Goal: Task Accomplishment & Management: Manage account settings

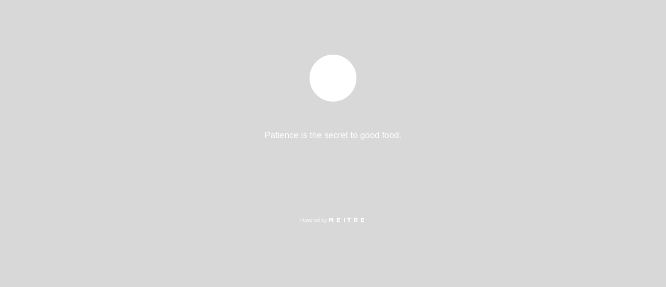
select select "pt"
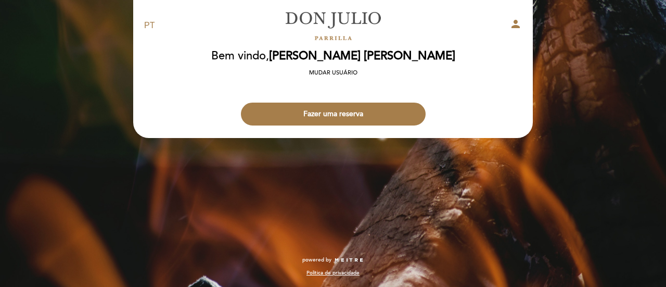
click at [375, 52] on span "[PERSON_NAME] [PERSON_NAME]" at bounding box center [362, 56] width 186 height 14
click at [513, 24] on icon "person" at bounding box center [515, 24] width 12 height 12
select select "pt"
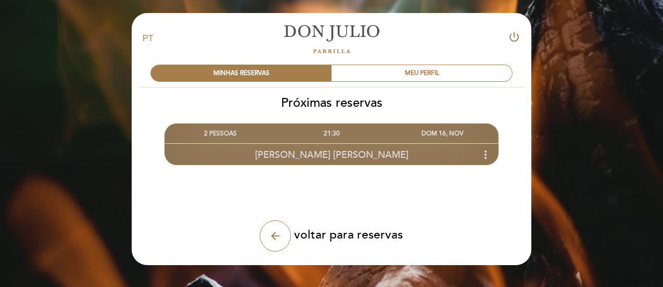
click at [485, 149] on icon "more_vert" at bounding box center [485, 154] width 12 height 12
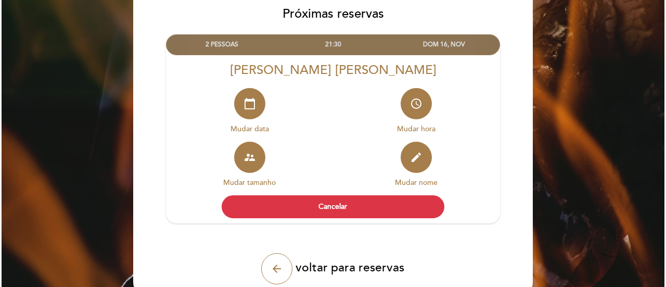
scroll to position [91, 0]
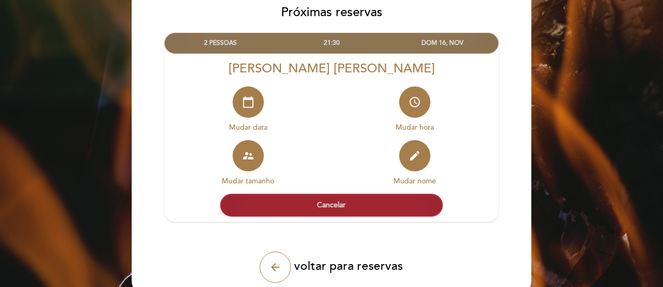
click at [359, 199] on button "Cancelar" at bounding box center [331, 205] width 223 height 23
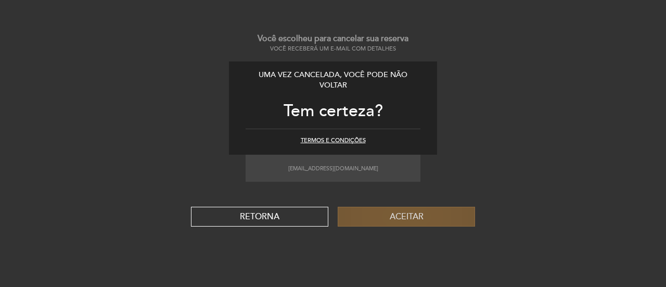
click at [404, 219] on button "Aceitar" at bounding box center [406, 217] width 137 height 20
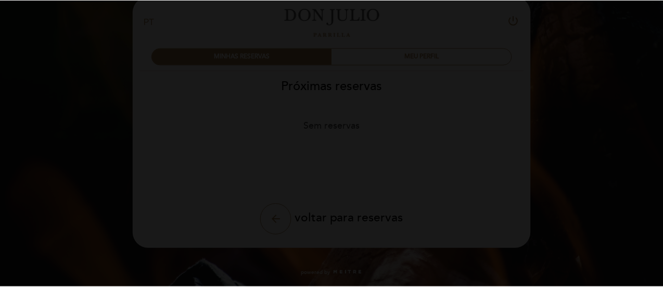
scroll to position [17, 0]
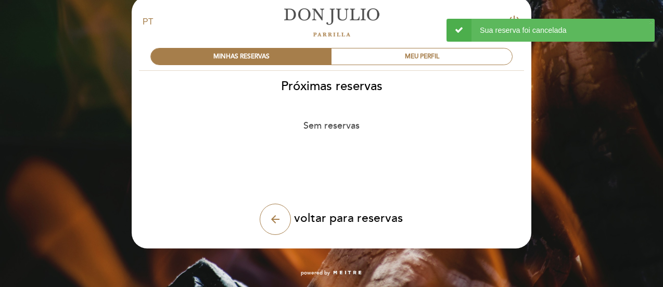
click at [404, 219] on div "arrow_back voltar para reservas" at bounding box center [331, 218] width 248 height 31
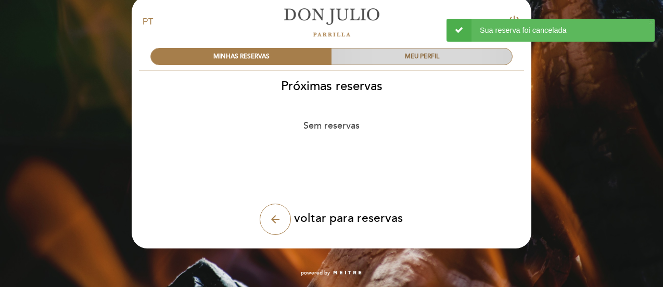
click at [405, 53] on div "MEU PERFIL" at bounding box center [421, 56] width 181 height 16
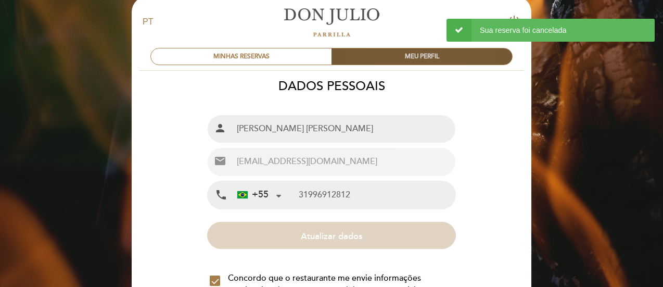
type input "31 99691-2812"
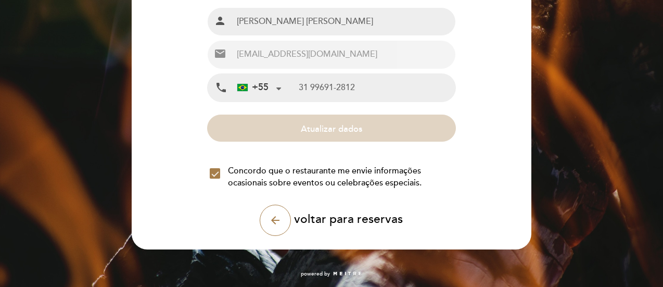
scroll to position [0, 0]
